Goal: Transaction & Acquisition: Download file/media

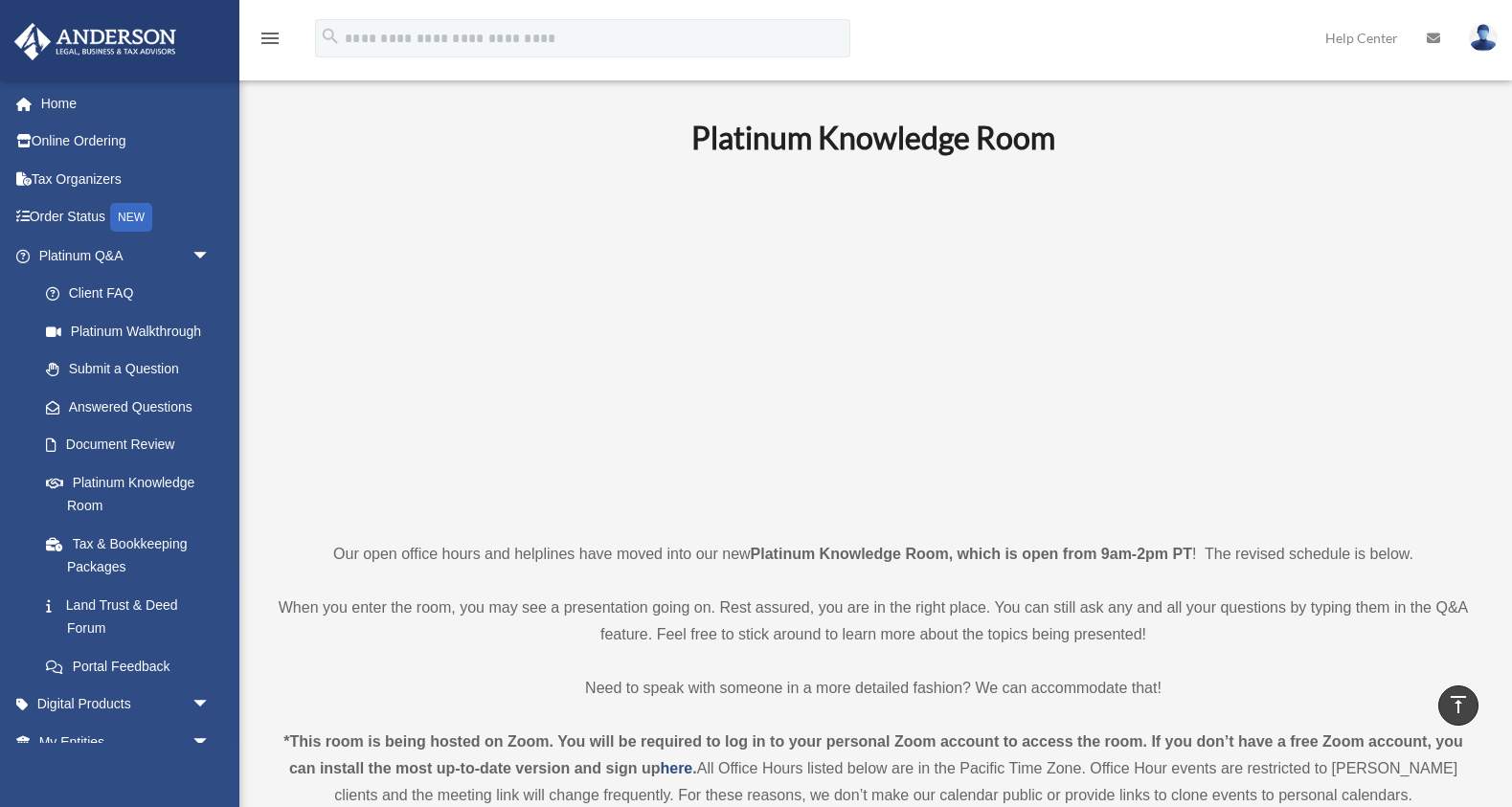
scroll to position [743, 0]
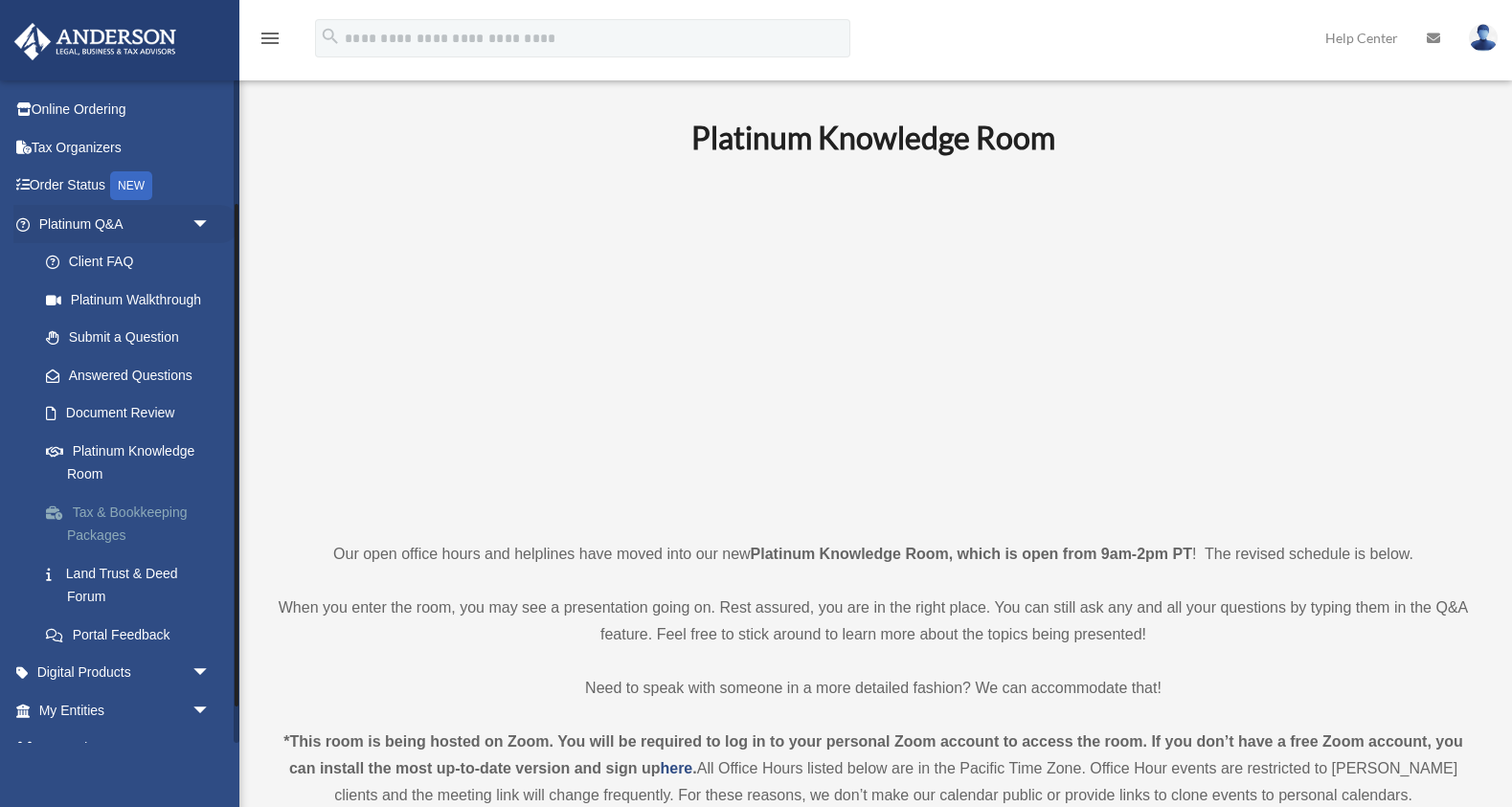
scroll to position [212, 0]
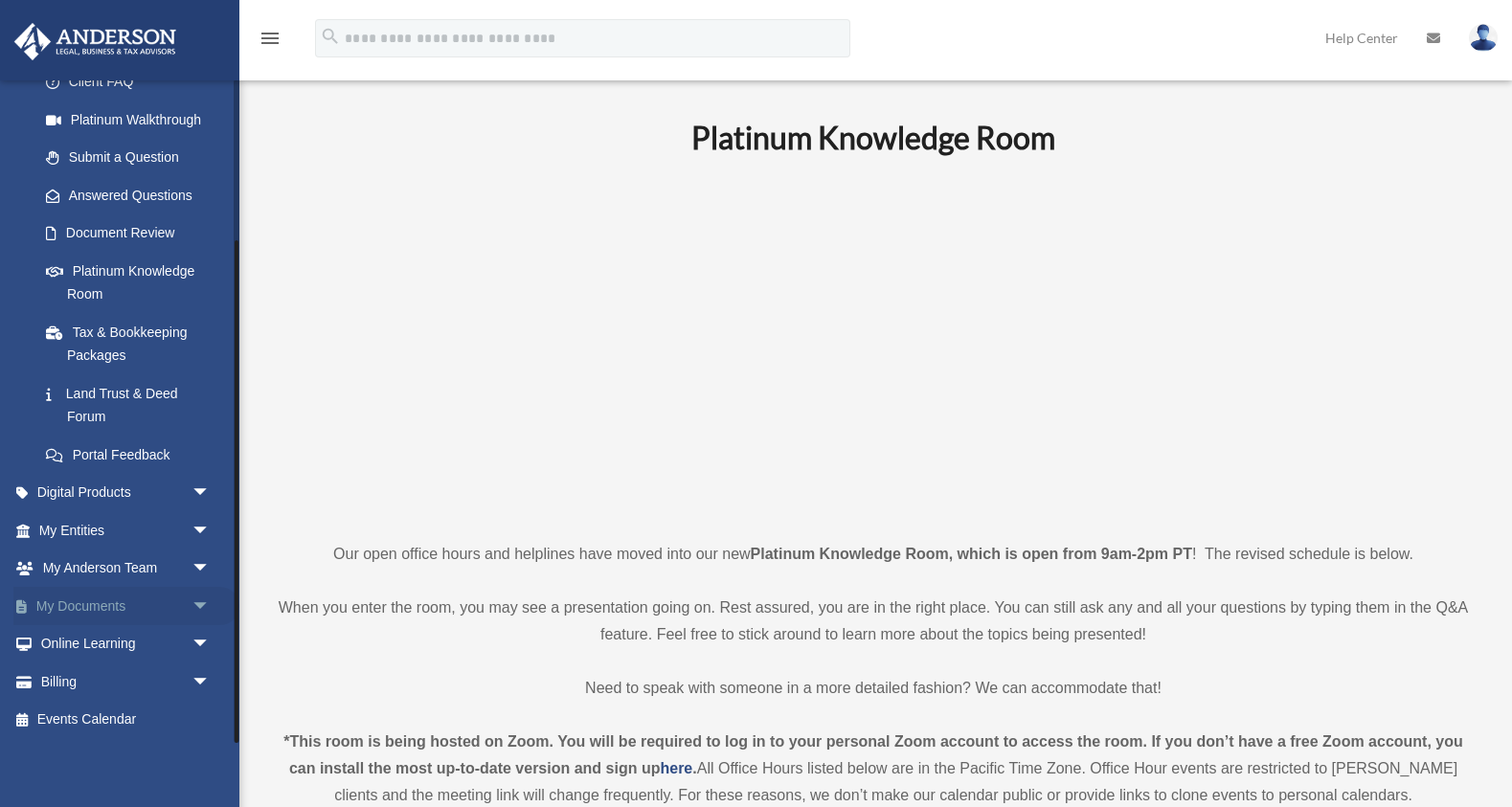
click at [152, 615] on link "My Documents arrow_drop_down" at bounding box center [127, 606] width 226 height 38
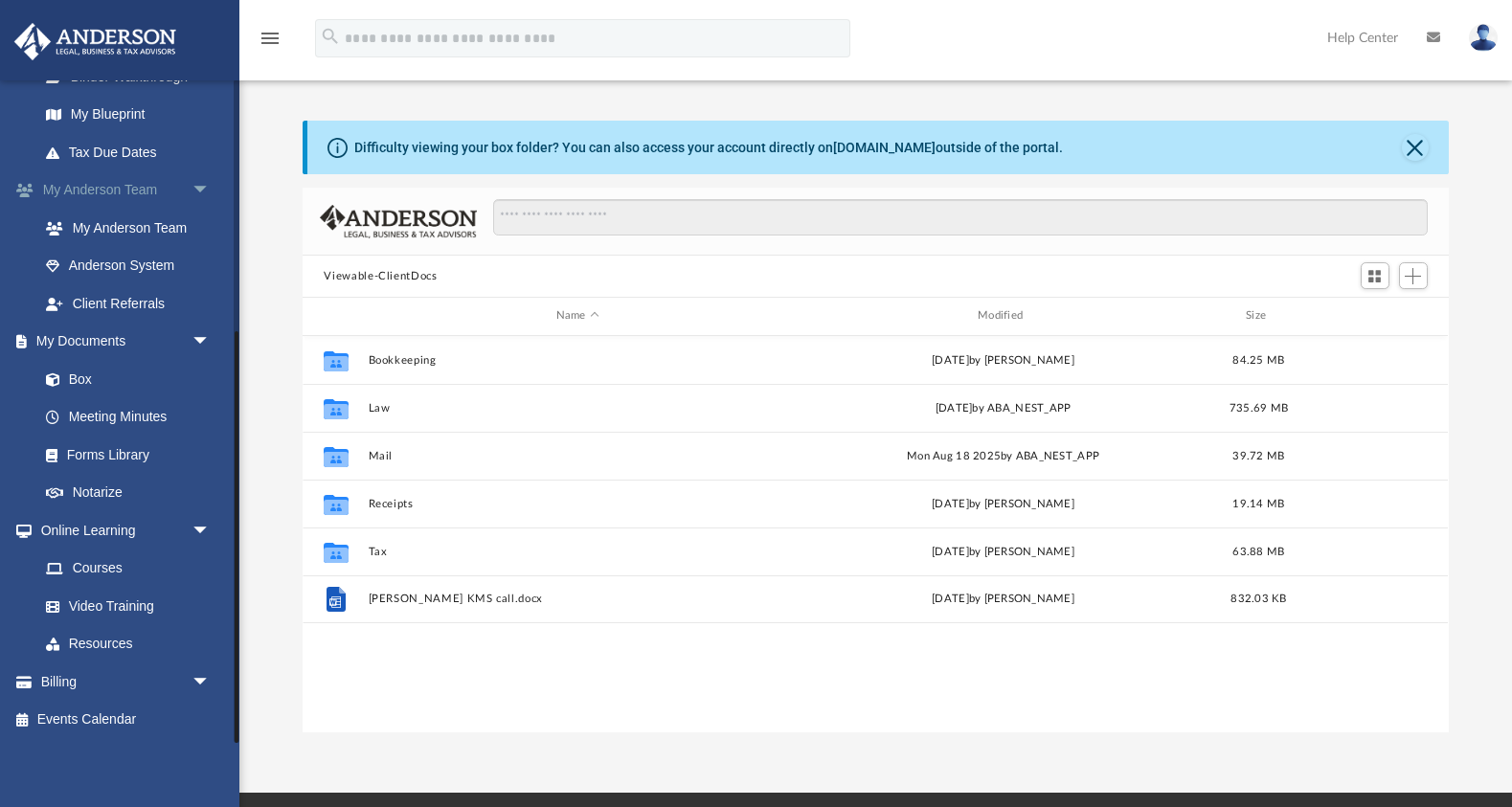
scroll to position [405, 0]
click at [72, 382] on link "Box" at bounding box center [132, 380] width 213 height 38
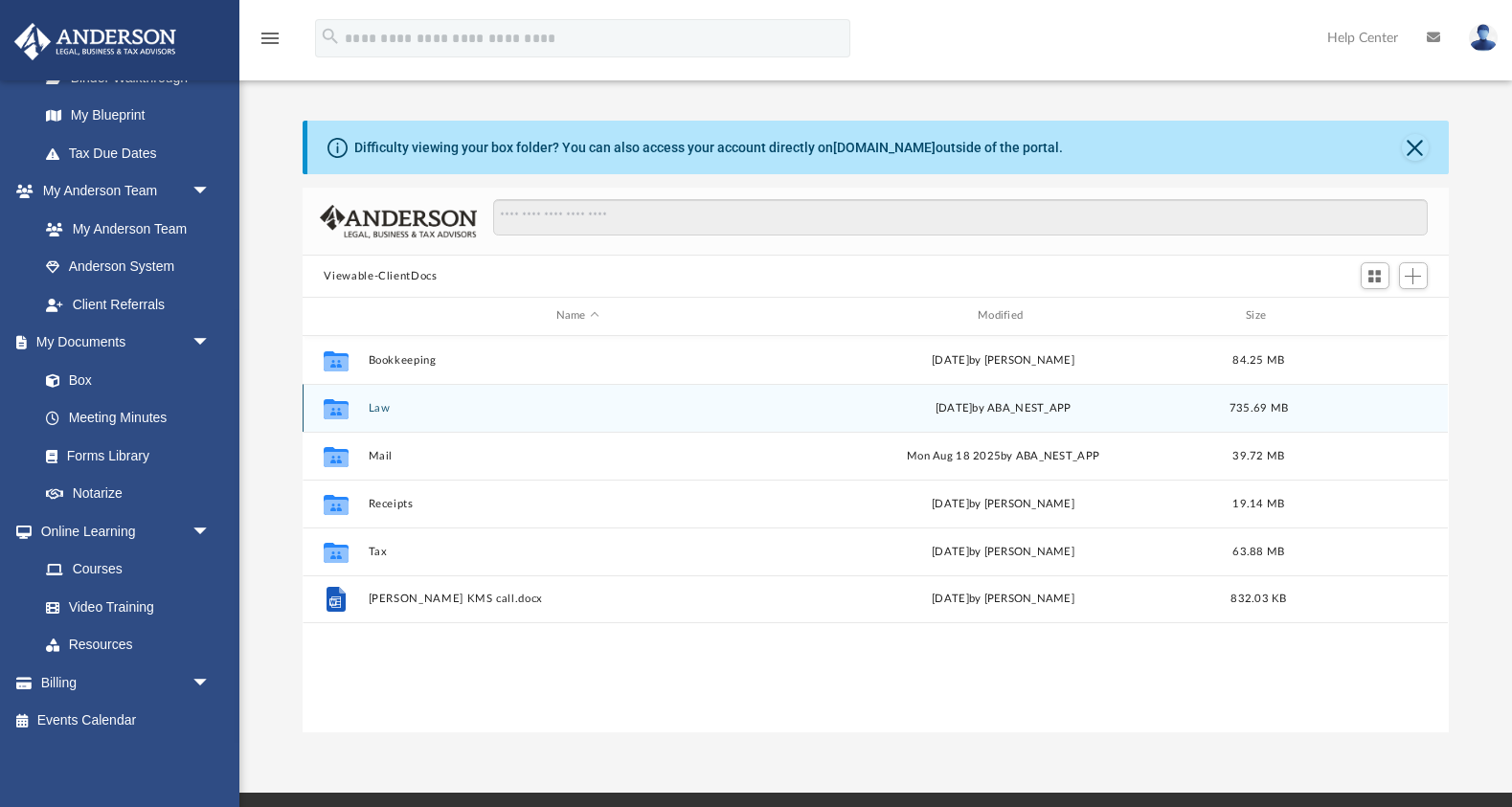
click at [380, 404] on button "Law" at bounding box center [577, 408] width 417 height 13
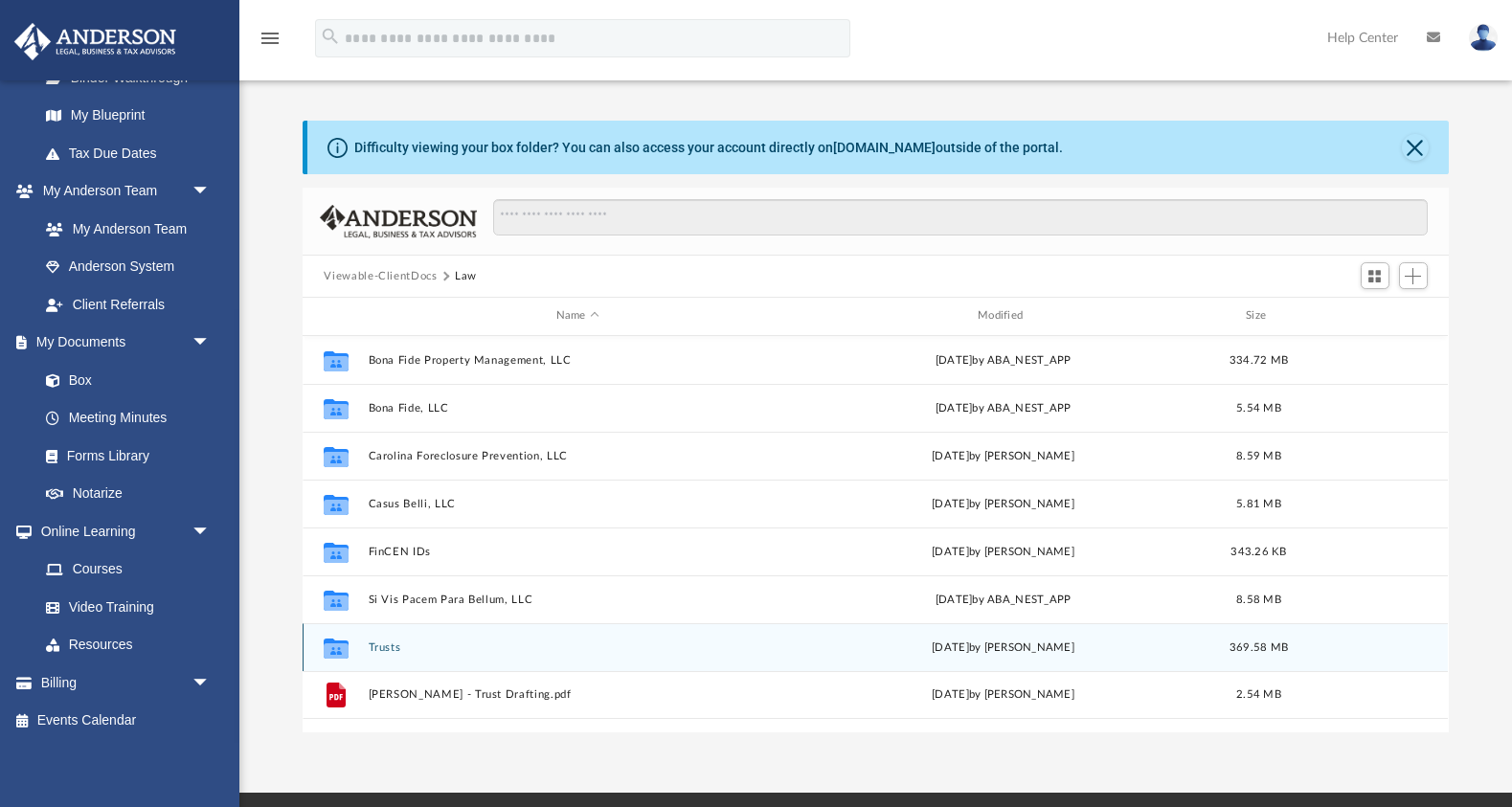
click at [377, 645] on button "Trusts" at bounding box center [577, 648] width 417 height 13
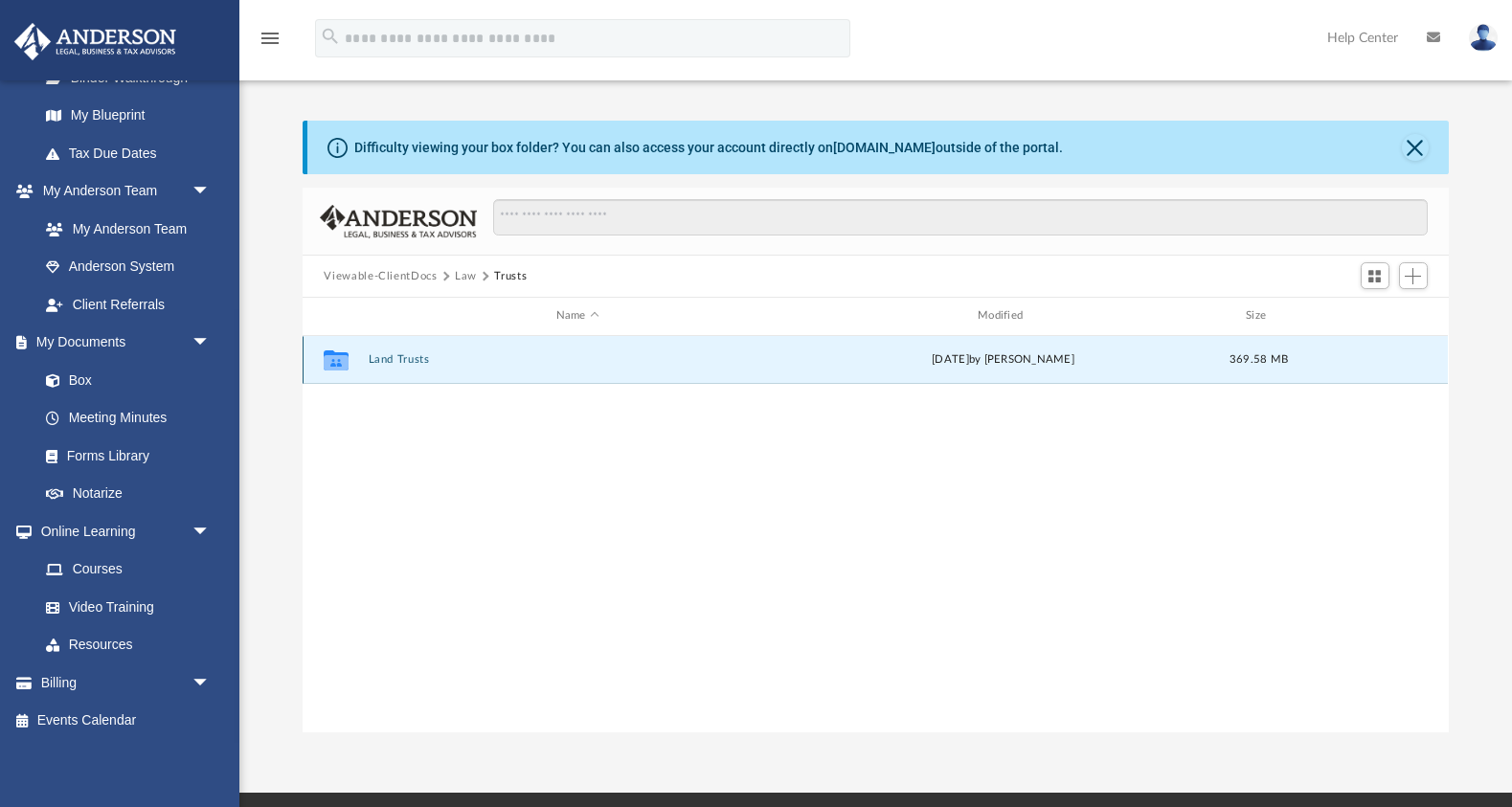
click at [402, 359] on button "Land Trusts" at bounding box center [577, 359] width 417 height 13
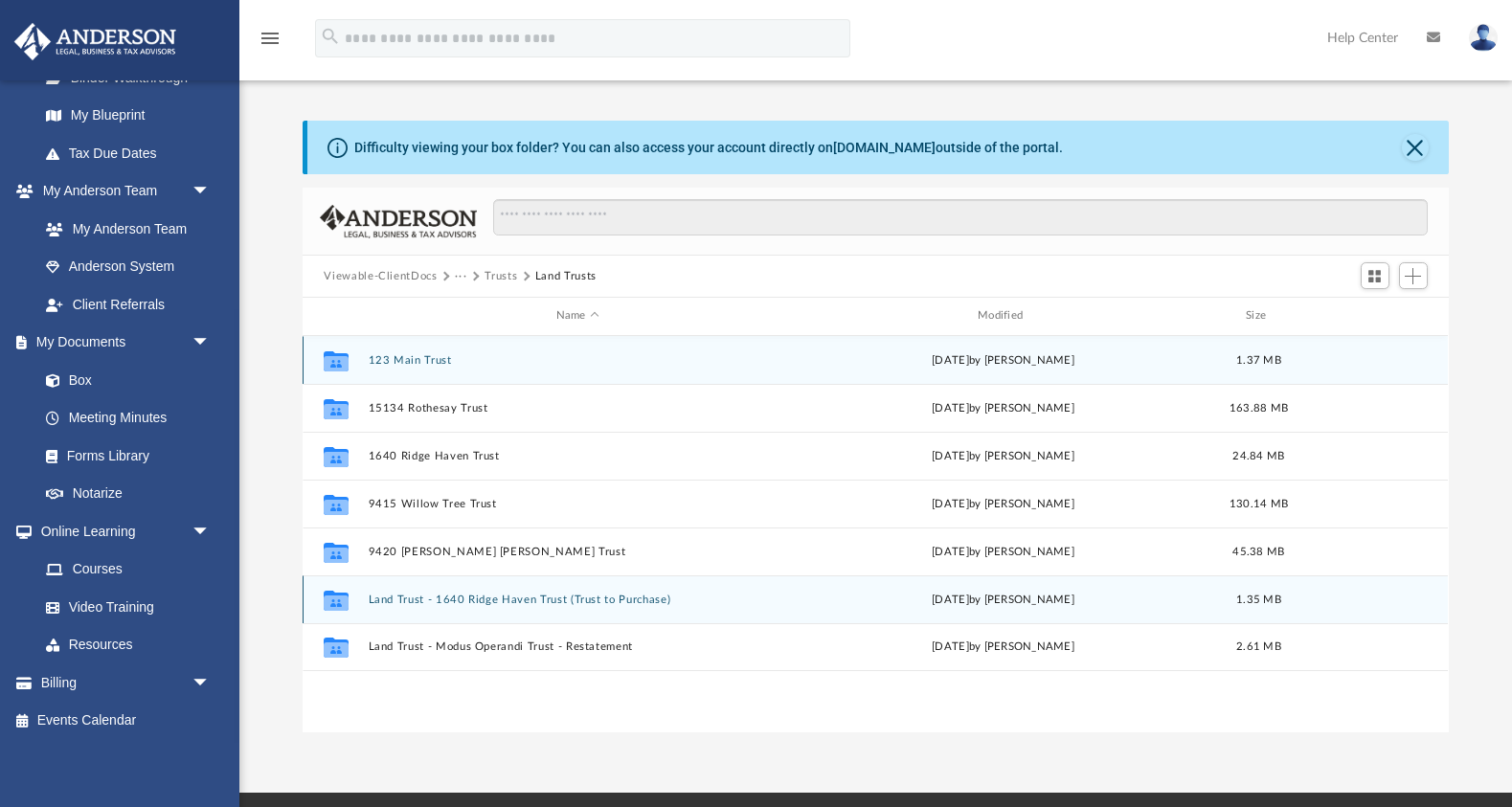
scroll to position [66, 0]
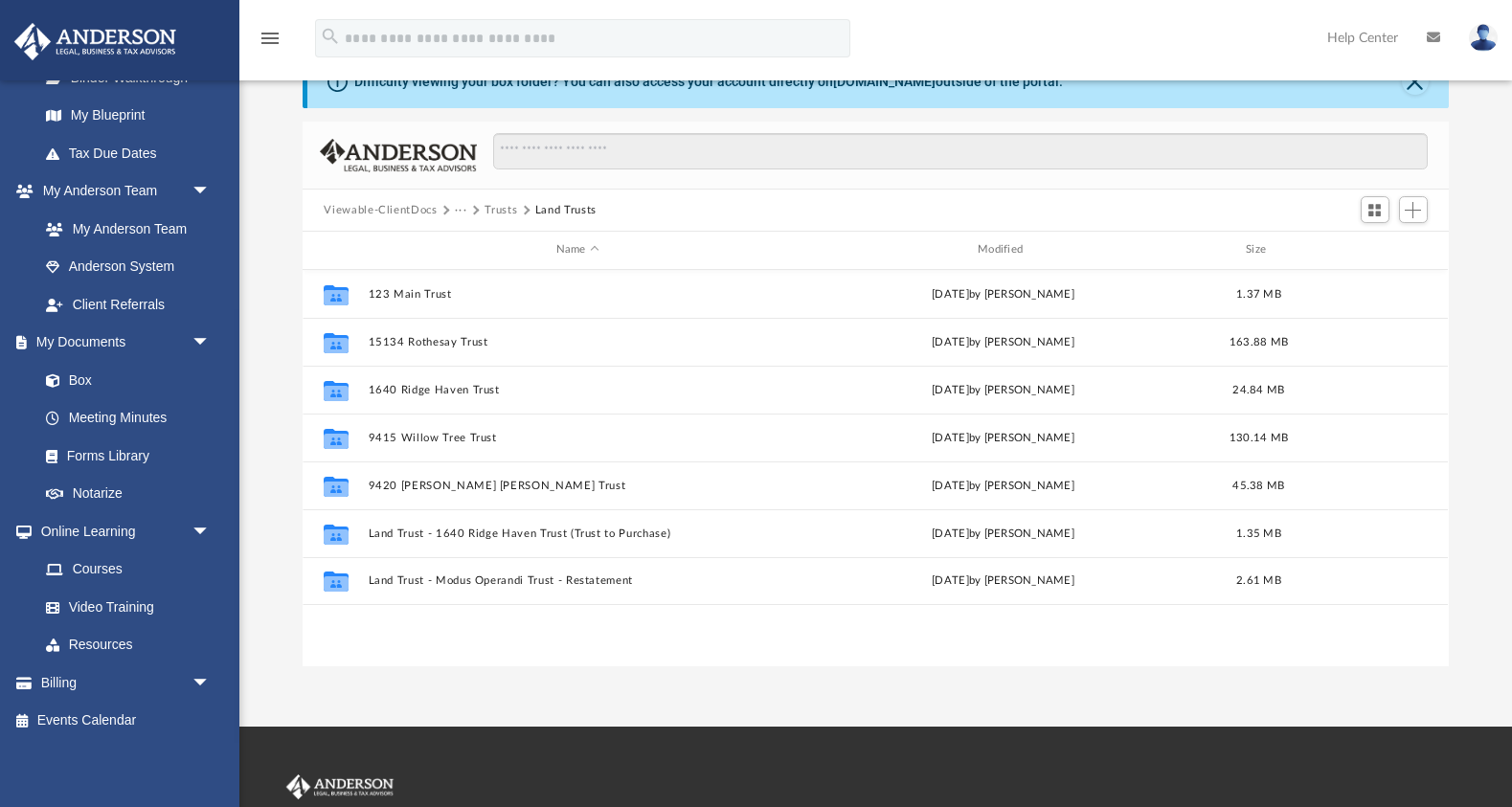
click at [503, 207] on button "Trusts" at bounding box center [500, 211] width 32 height 18
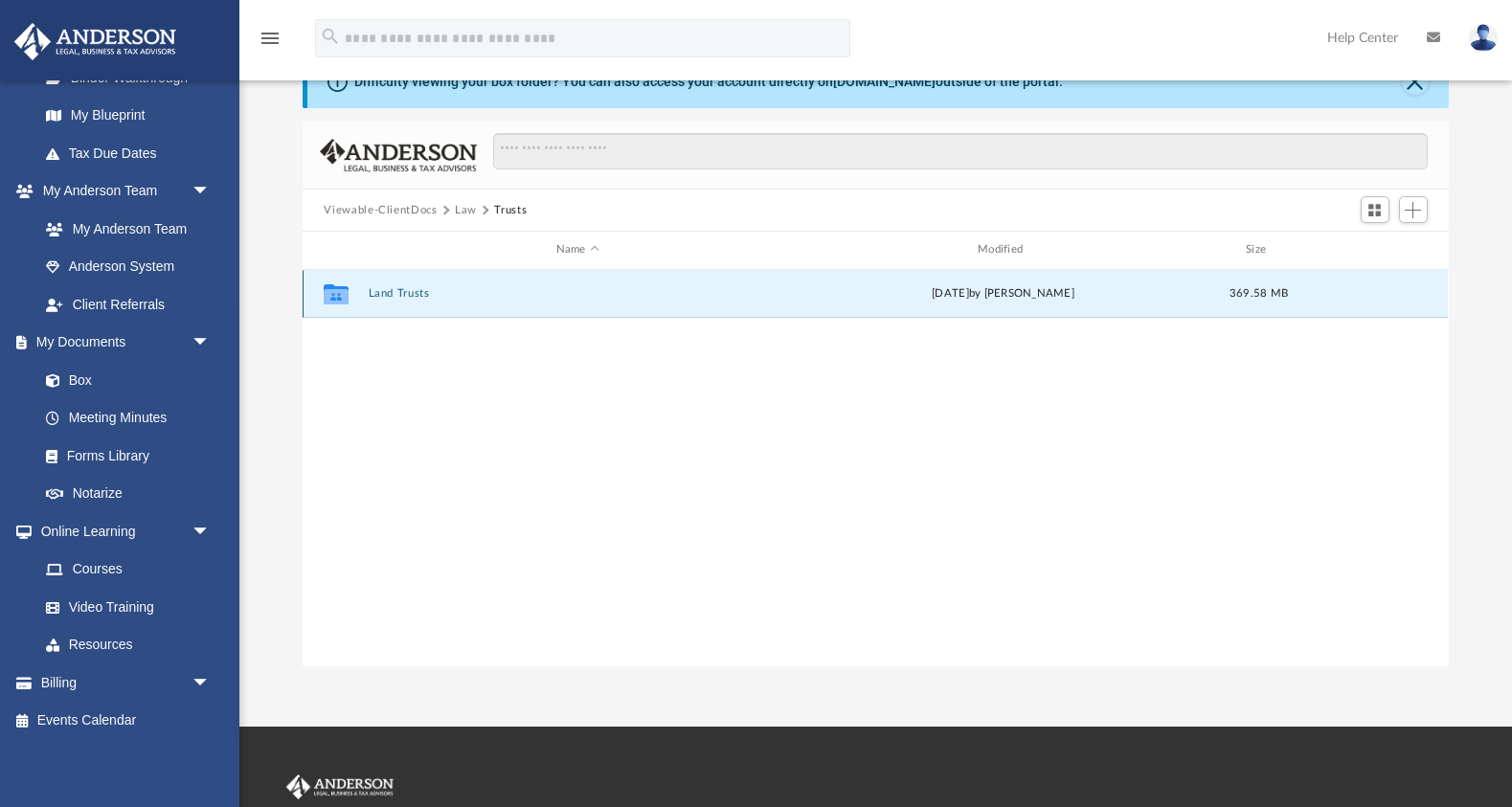
click at [413, 292] on button "Land Trusts" at bounding box center [577, 294] width 417 height 13
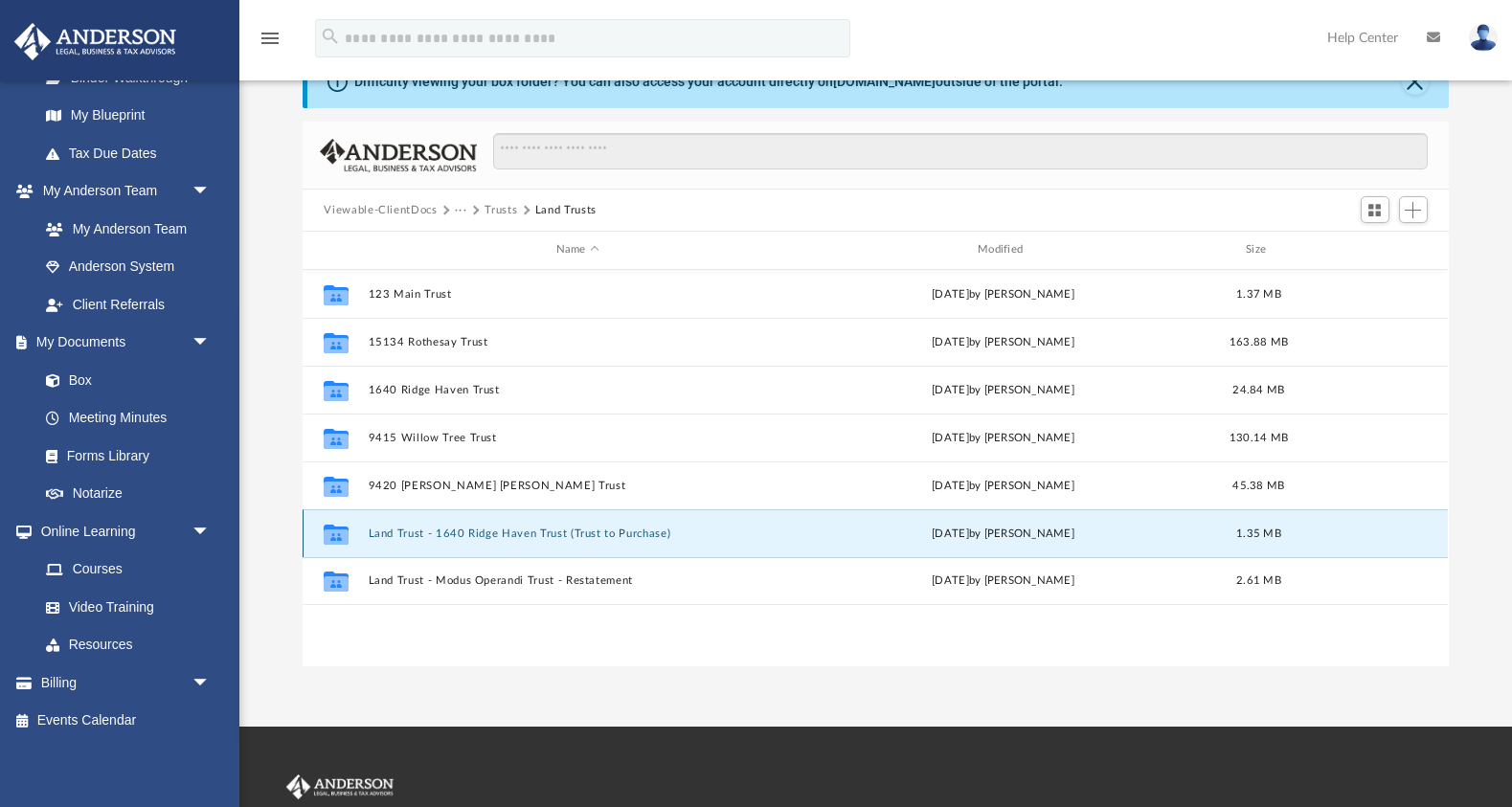
click at [605, 528] on button "Land Trust - 1640 Ridge Haven Trust (Trust to Purchase)" at bounding box center [577, 534] width 417 height 13
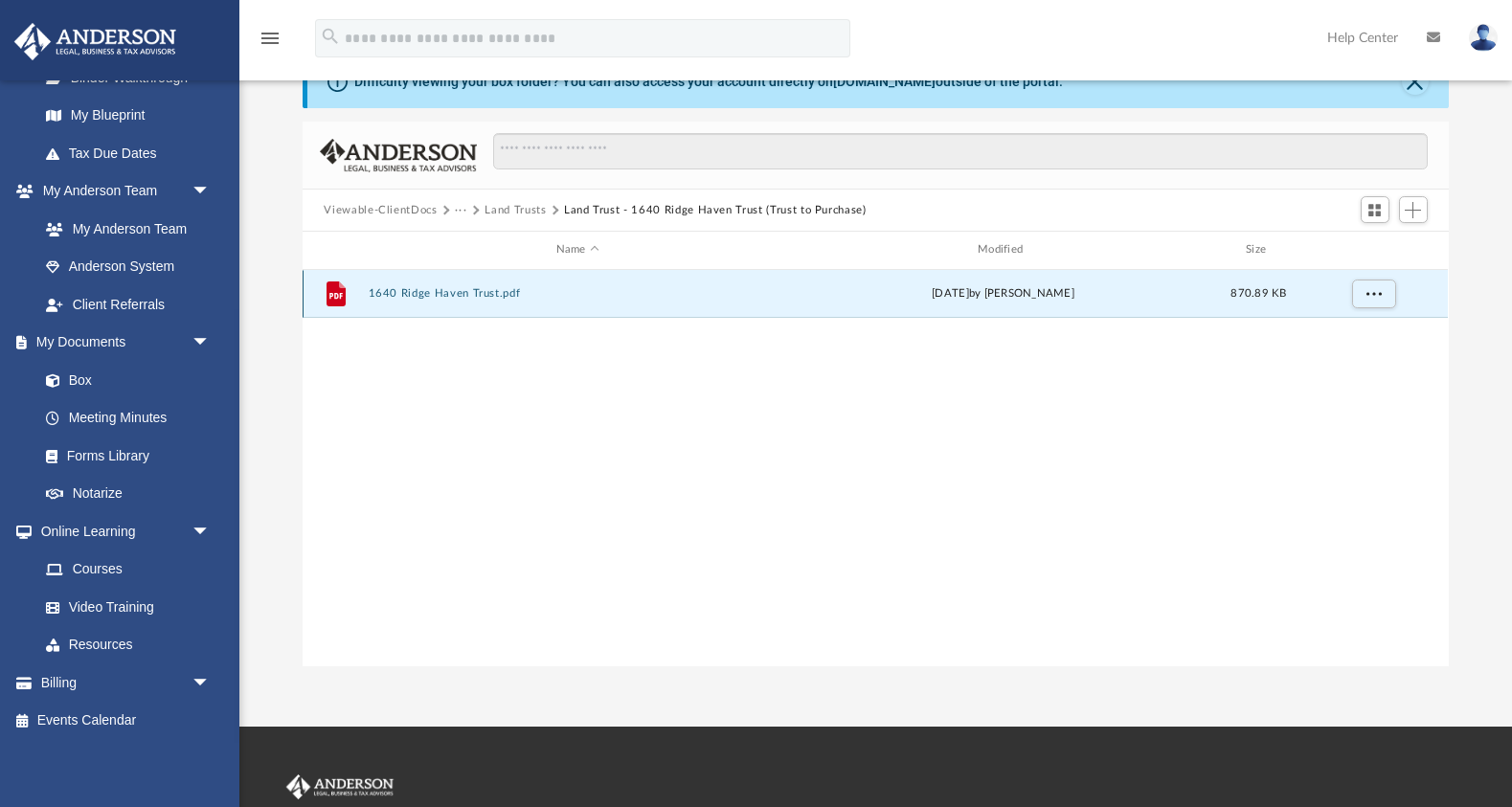
click at [454, 290] on button "1640 Ridge Haven Trust.pdf" at bounding box center [577, 294] width 417 height 13
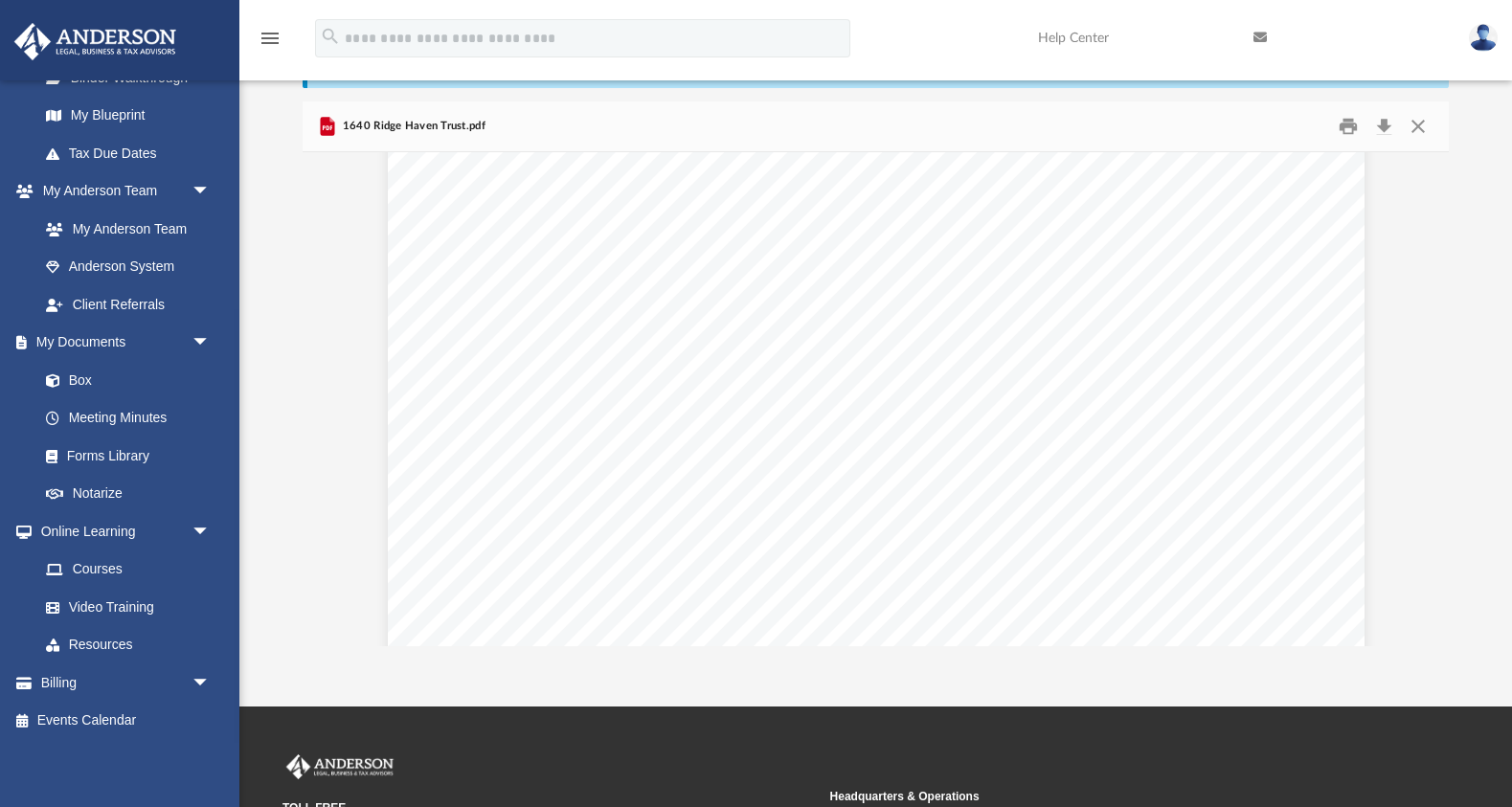
scroll to position [0, 0]
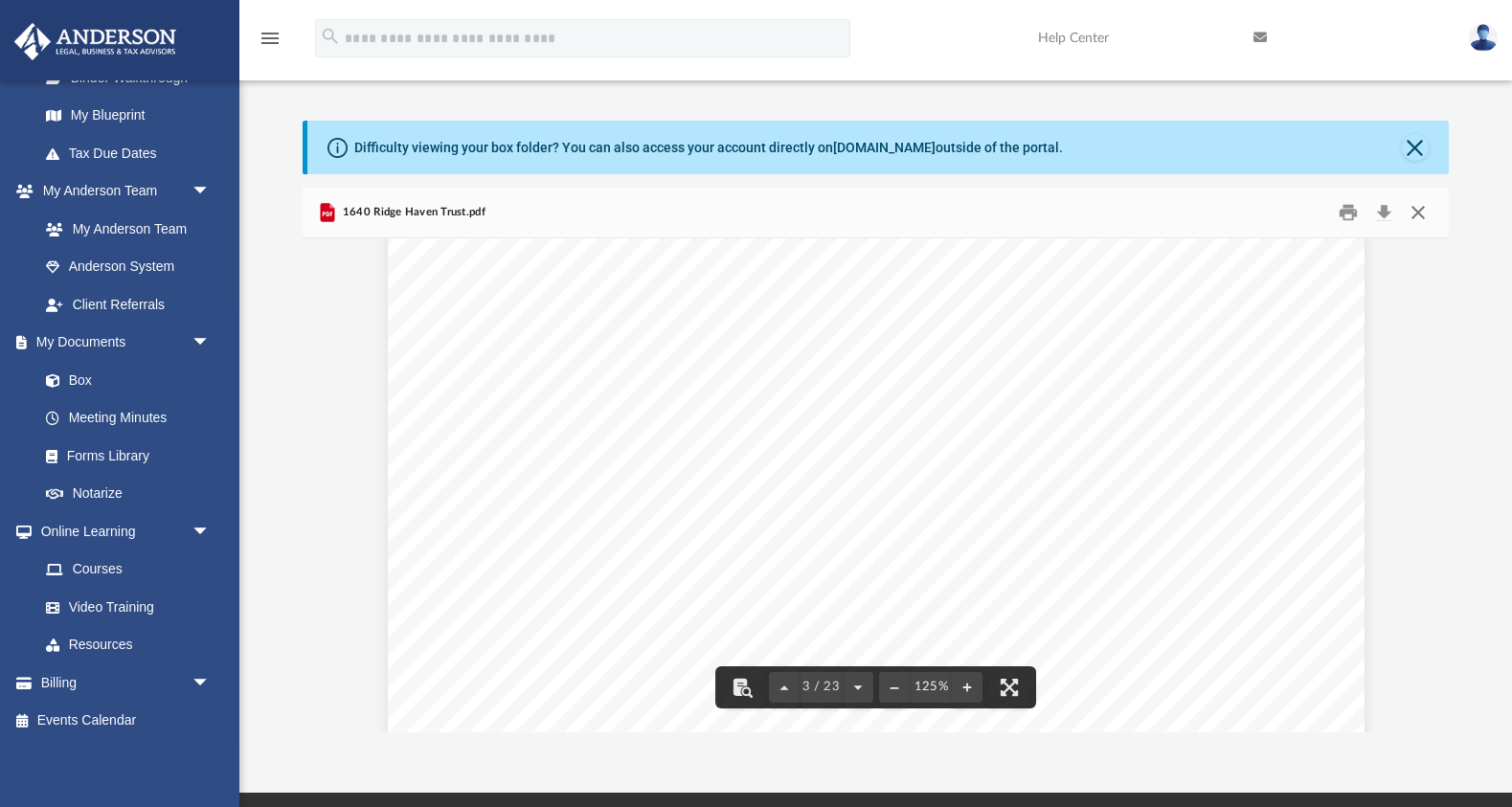
click at [1421, 213] on button "Close" at bounding box center [1417, 213] width 34 height 29
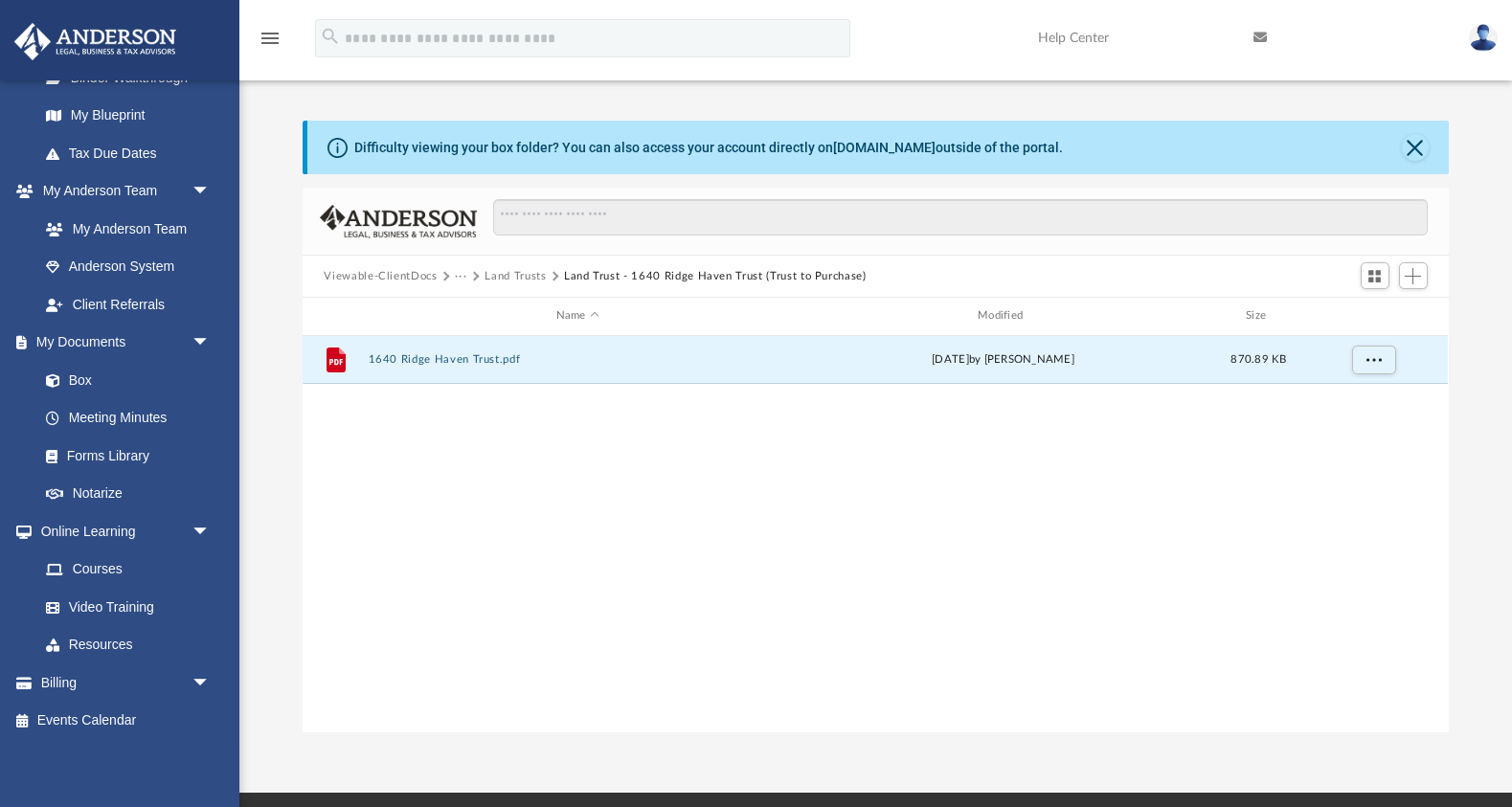
click at [538, 275] on button "Land Trusts" at bounding box center [515, 277] width 61 height 18
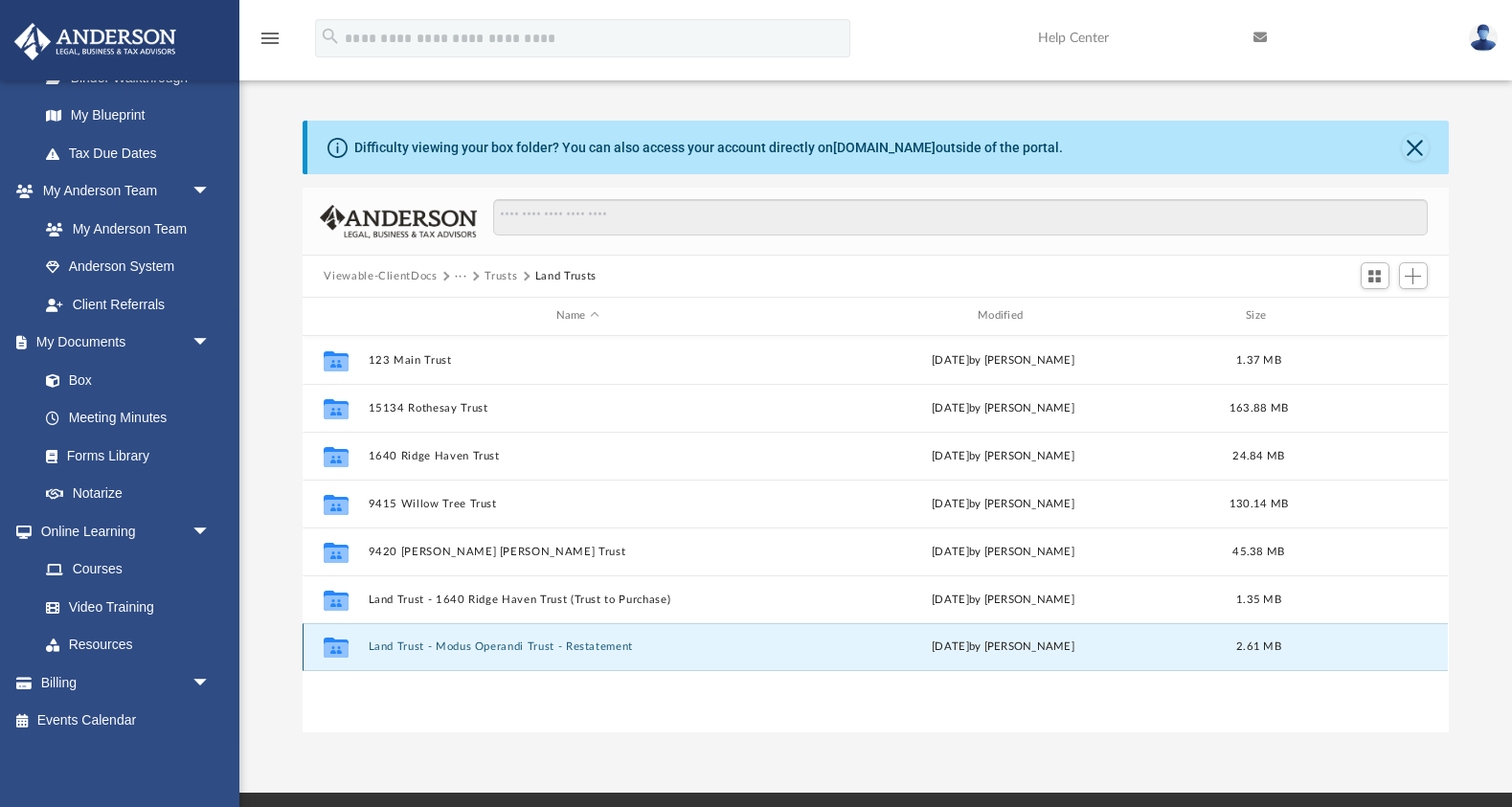
click at [599, 645] on button "Land Trust - Modus Operandi Trust - Restatement" at bounding box center [577, 647] width 417 height 13
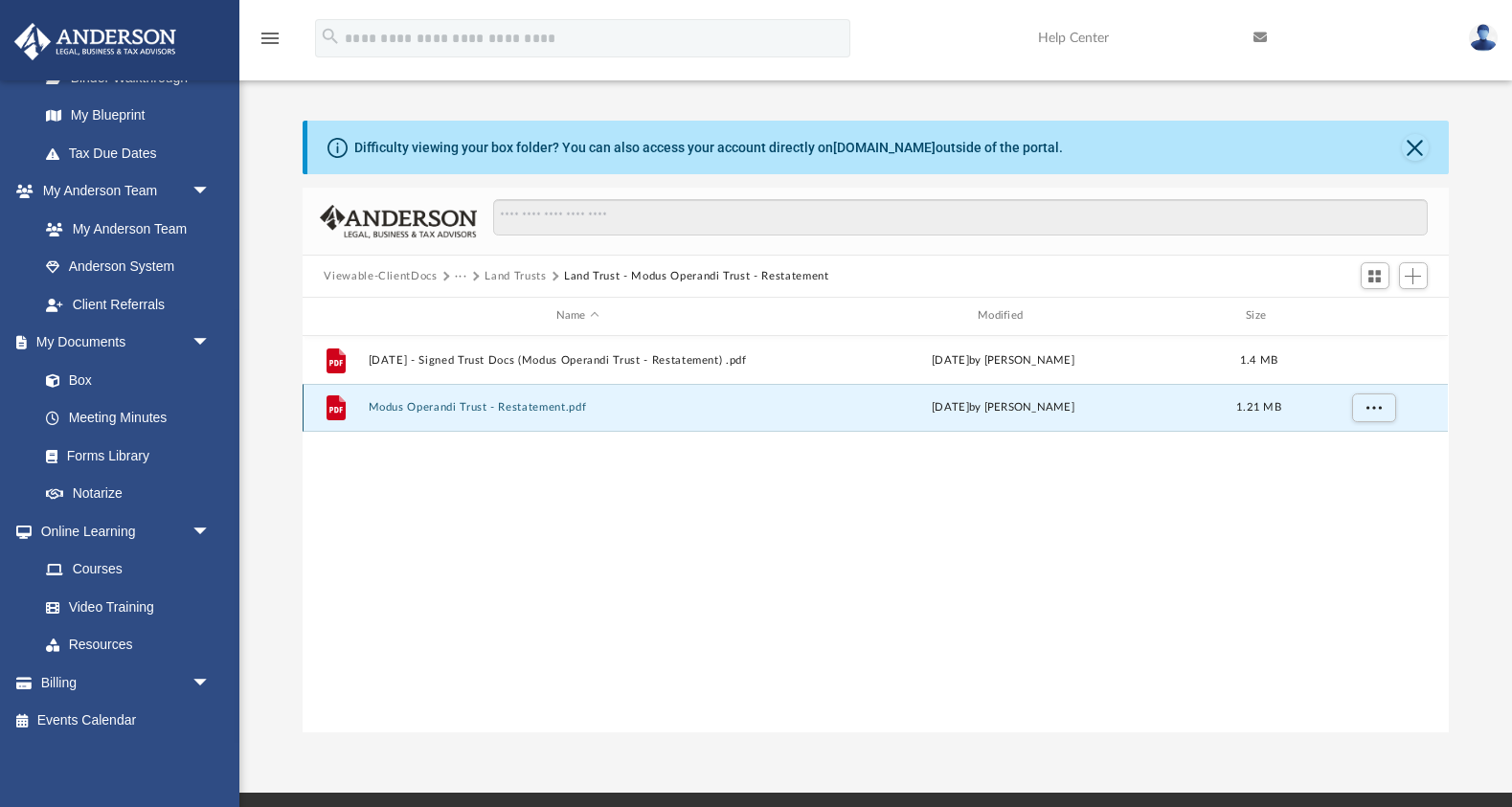
click at [544, 408] on button "Modus Operandi Trust - Restatement.pdf" at bounding box center [577, 407] width 417 height 13
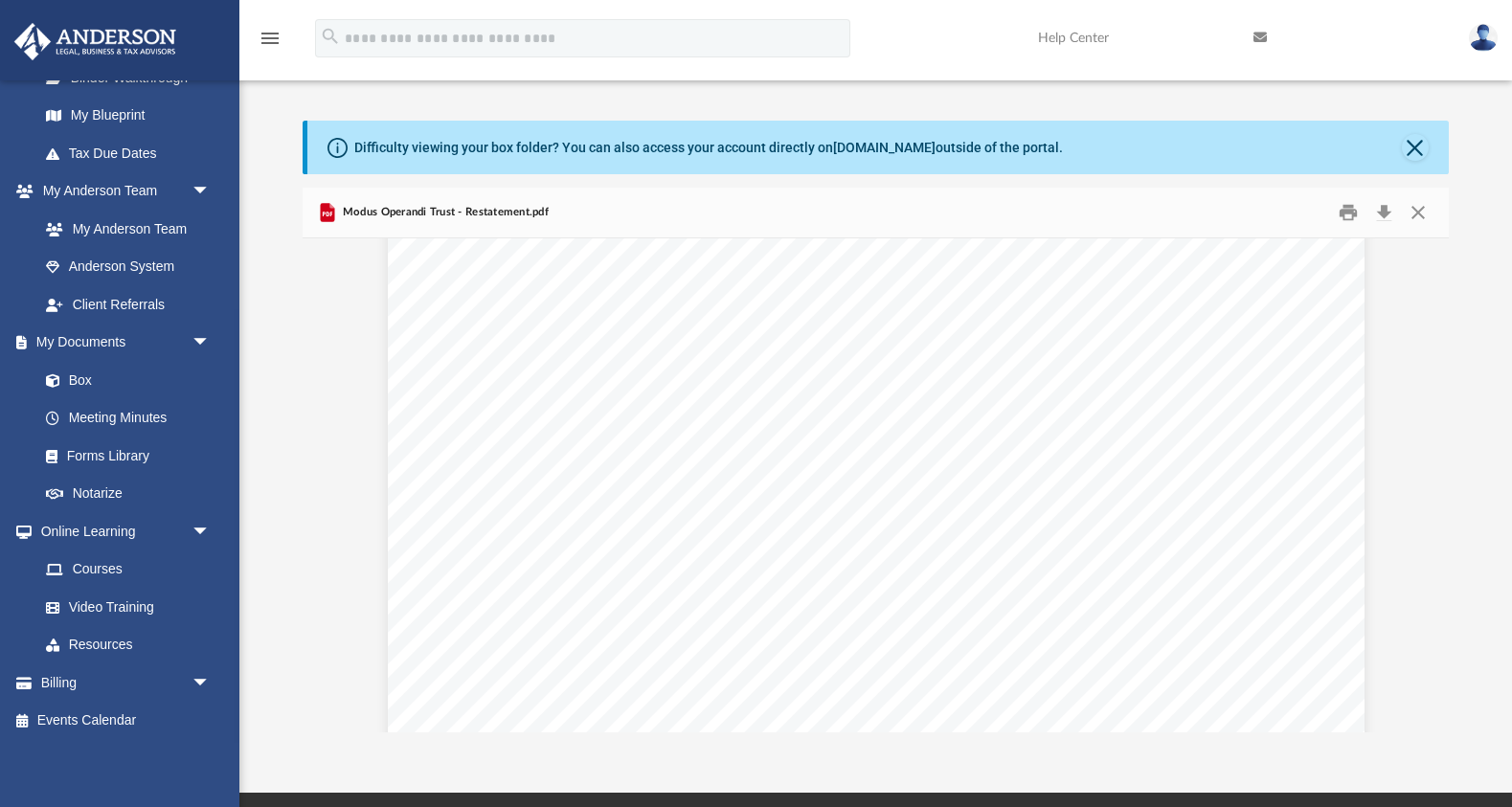
scroll to position [2942, 0]
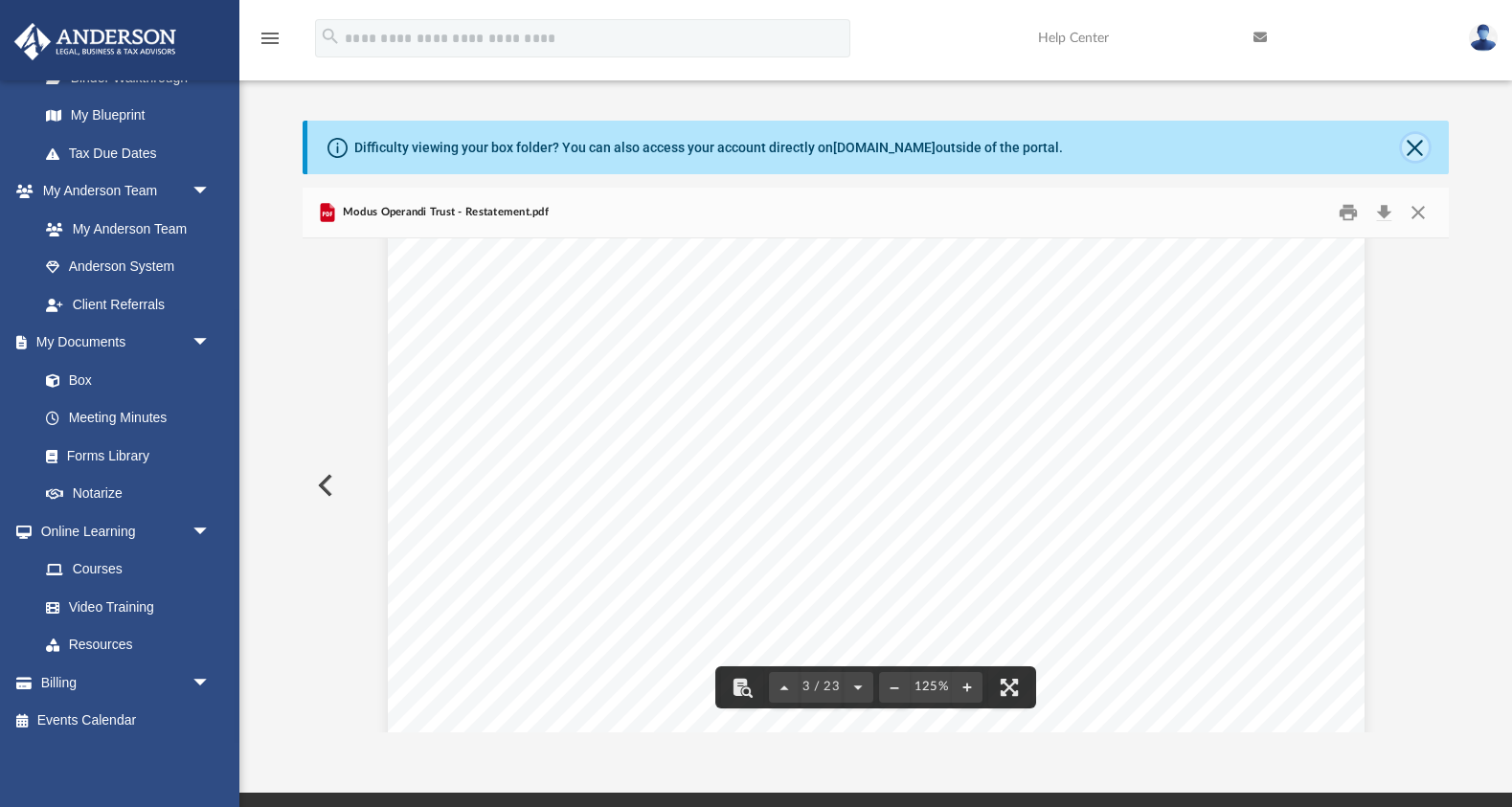
click at [1423, 154] on button "Close" at bounding box center [1414, 147] width 26 height 27
